Goal: Task Accomplishment & Management: Manage account settings

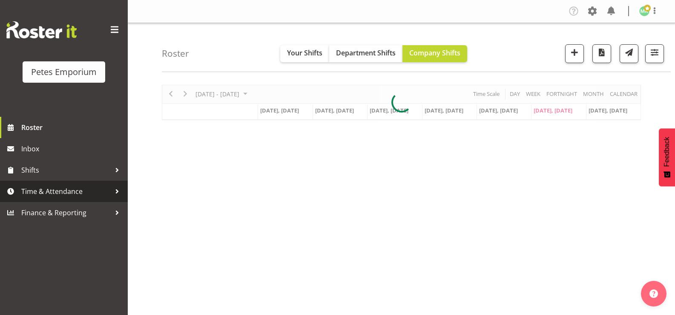
click at [111, 191] on div at bounding box center [117, 191] width 13 height 13
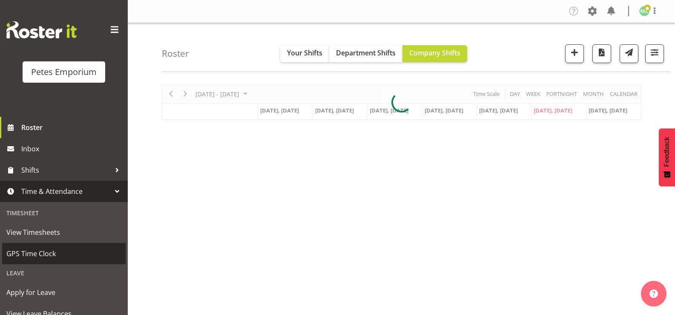
click at [69, 252] on span "GPS Time Clock" at bounding box center [63, 253] width 115 height 13
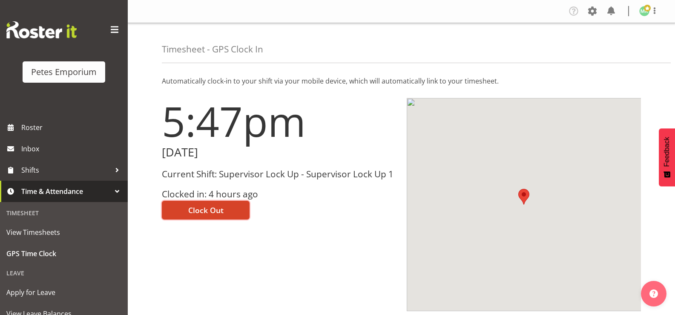
click at [246, 209] on button "Clock Out" at bounding box center [206, 210] width 88 height 19
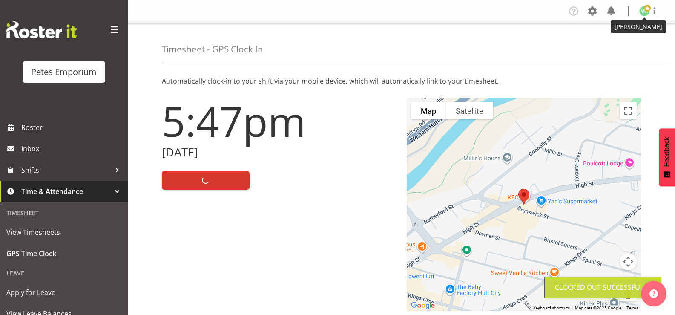
click at [646, 10] on span at bounding box center [647, 8] width 7 height 7
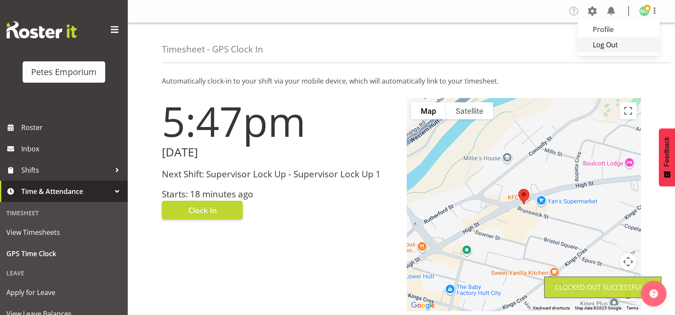
click at [627, 45] on link "Log Out" at bounding box center [619, 44] width 82 height 15
